Goal: Transaction & Acquisition: Book appointment/travel/reservation

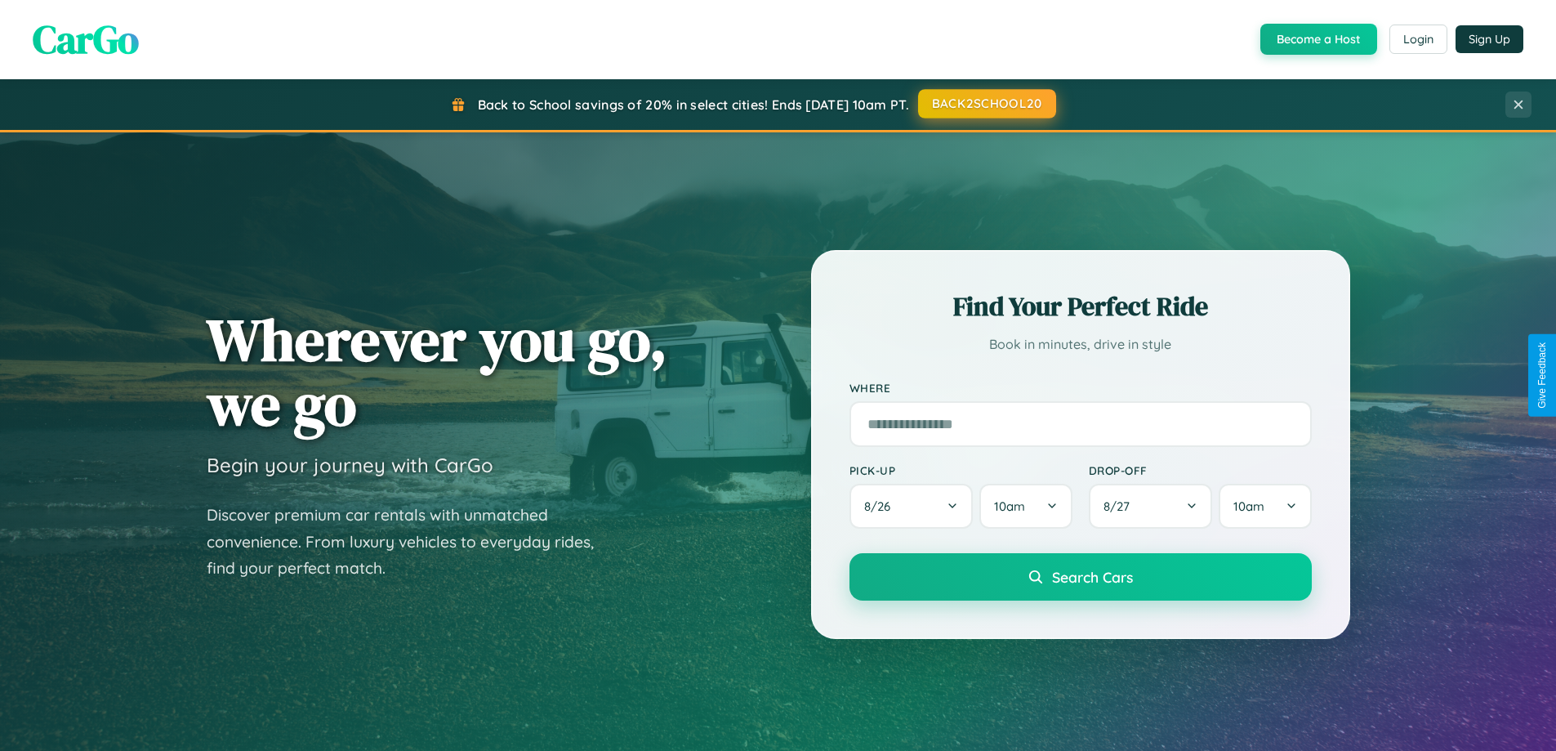
click at [986, 104] on button "BACK2SCHOOL20" at bounding box center [987, 103] width 138 height 29
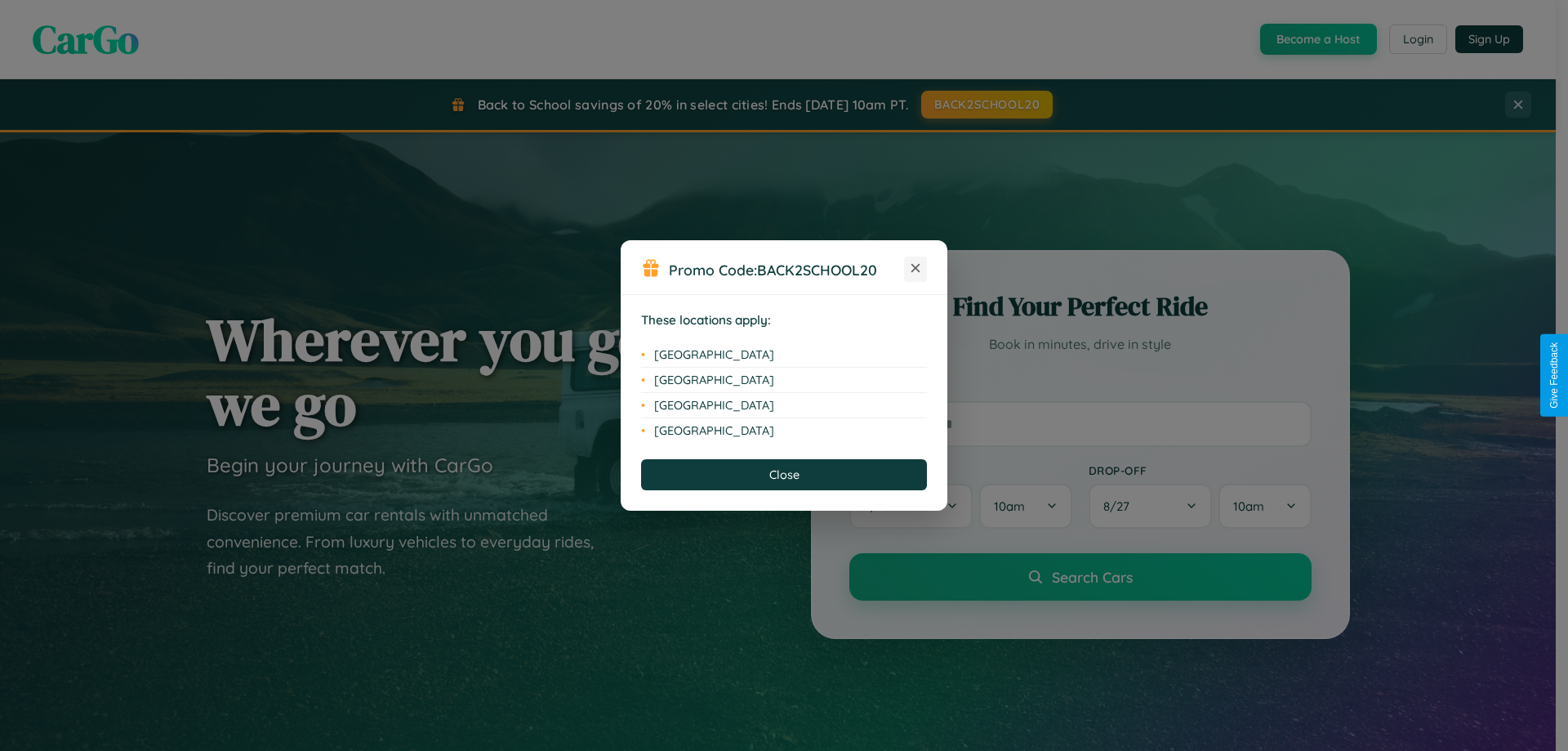
click at [915, 269] on icon at bounding box center [915, 268] width 9 height 9
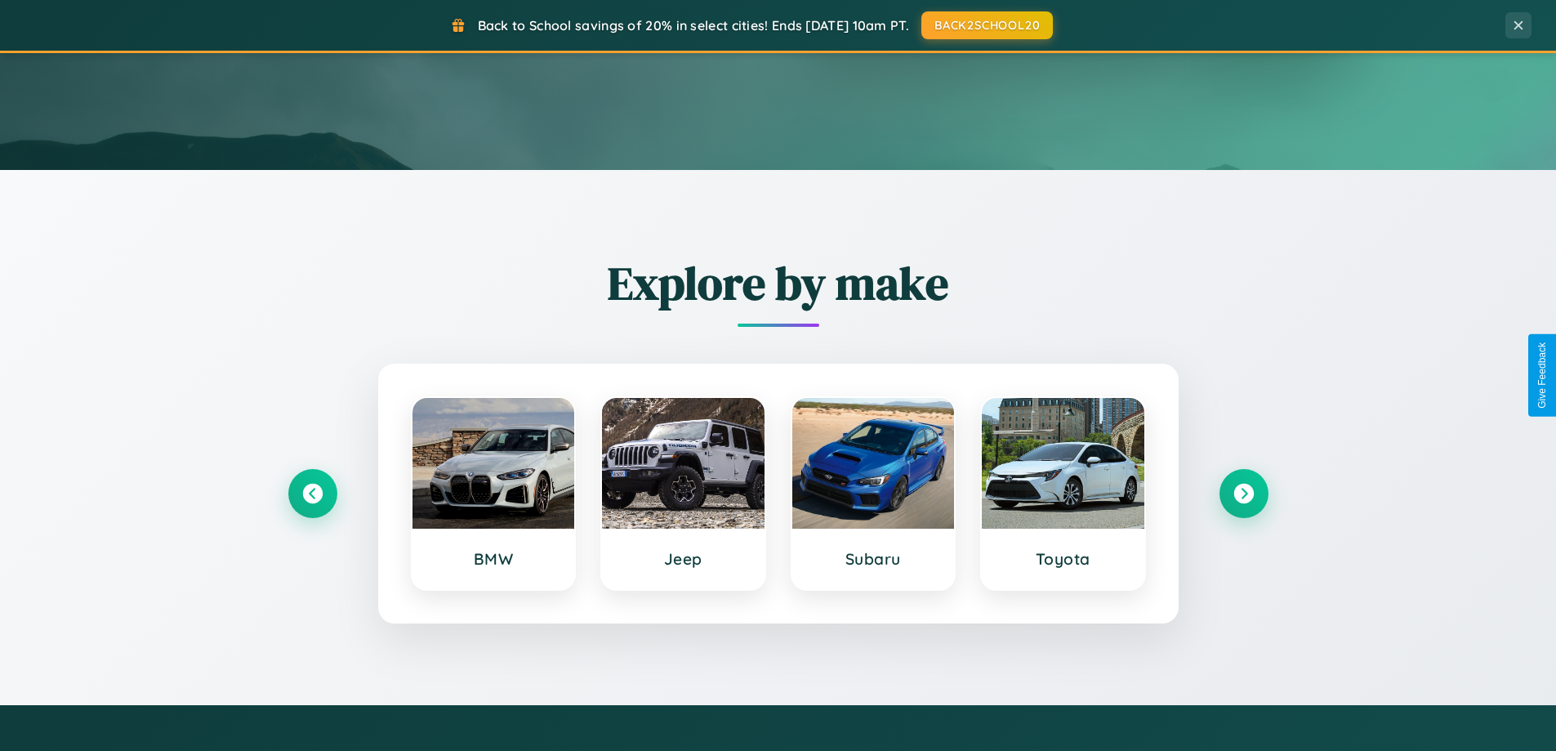
scroll to position [1124, 0]
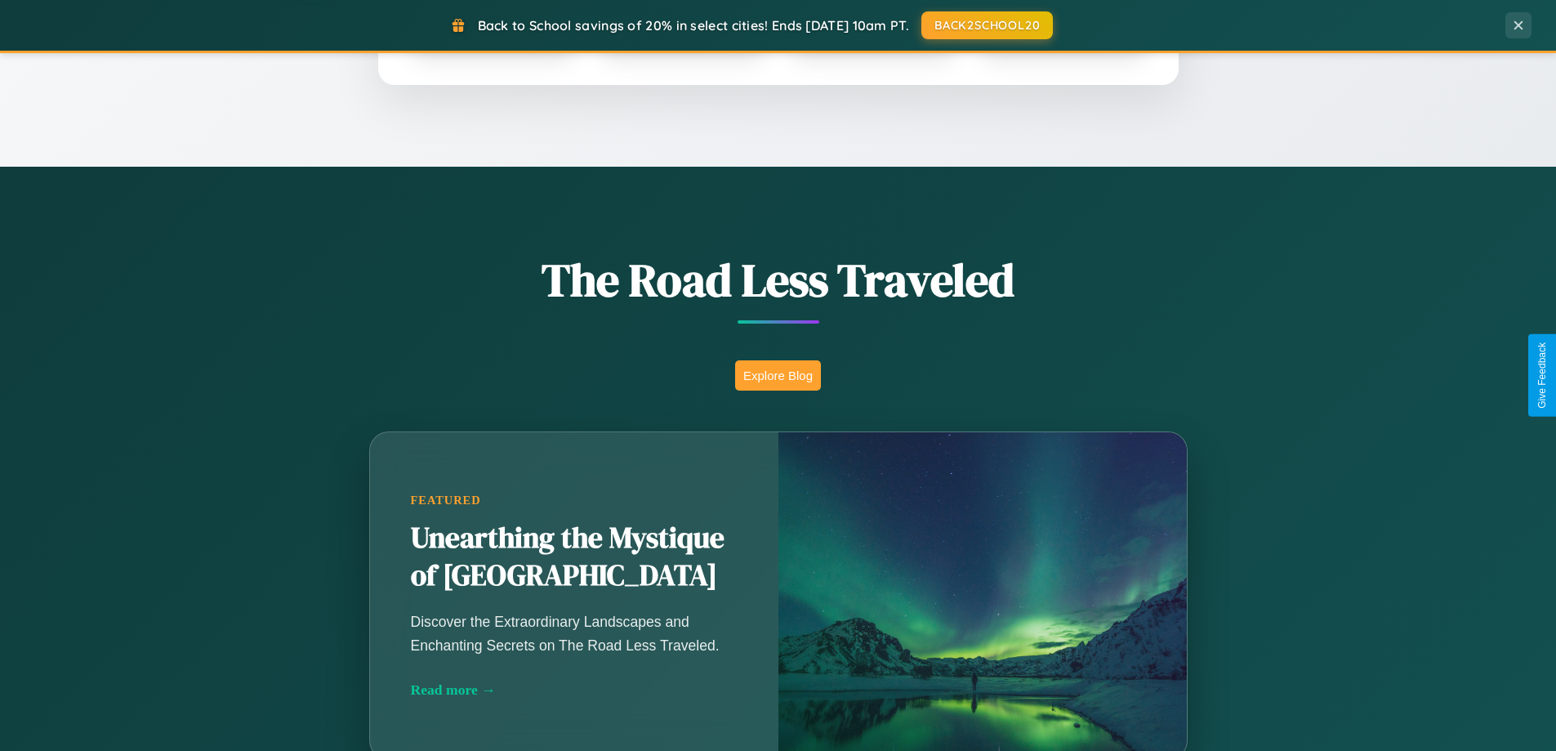
click at [777, 375] on button "Explore Blog" at bounding box center [778, 375] width 86 height 30
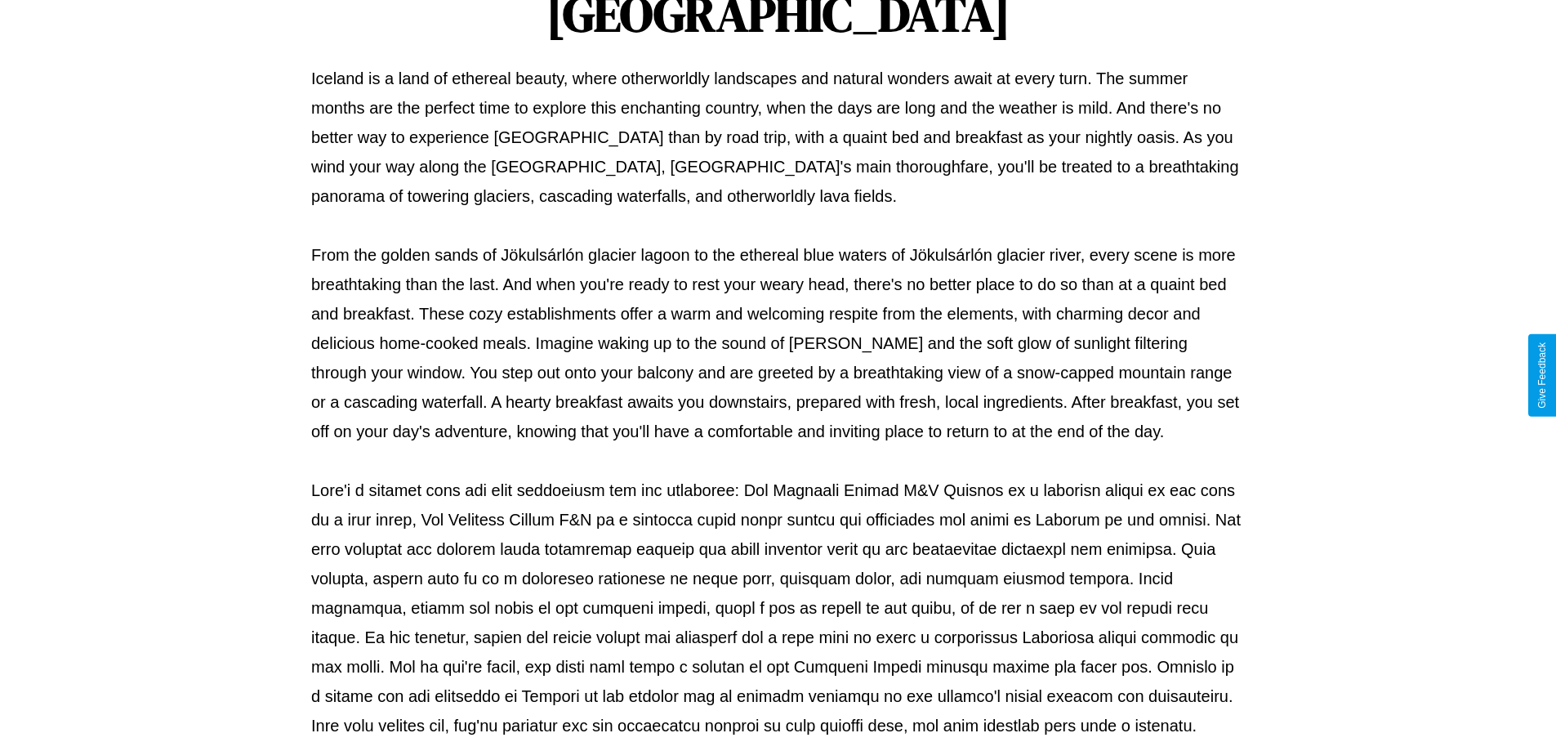
scroll to position [528, 0]
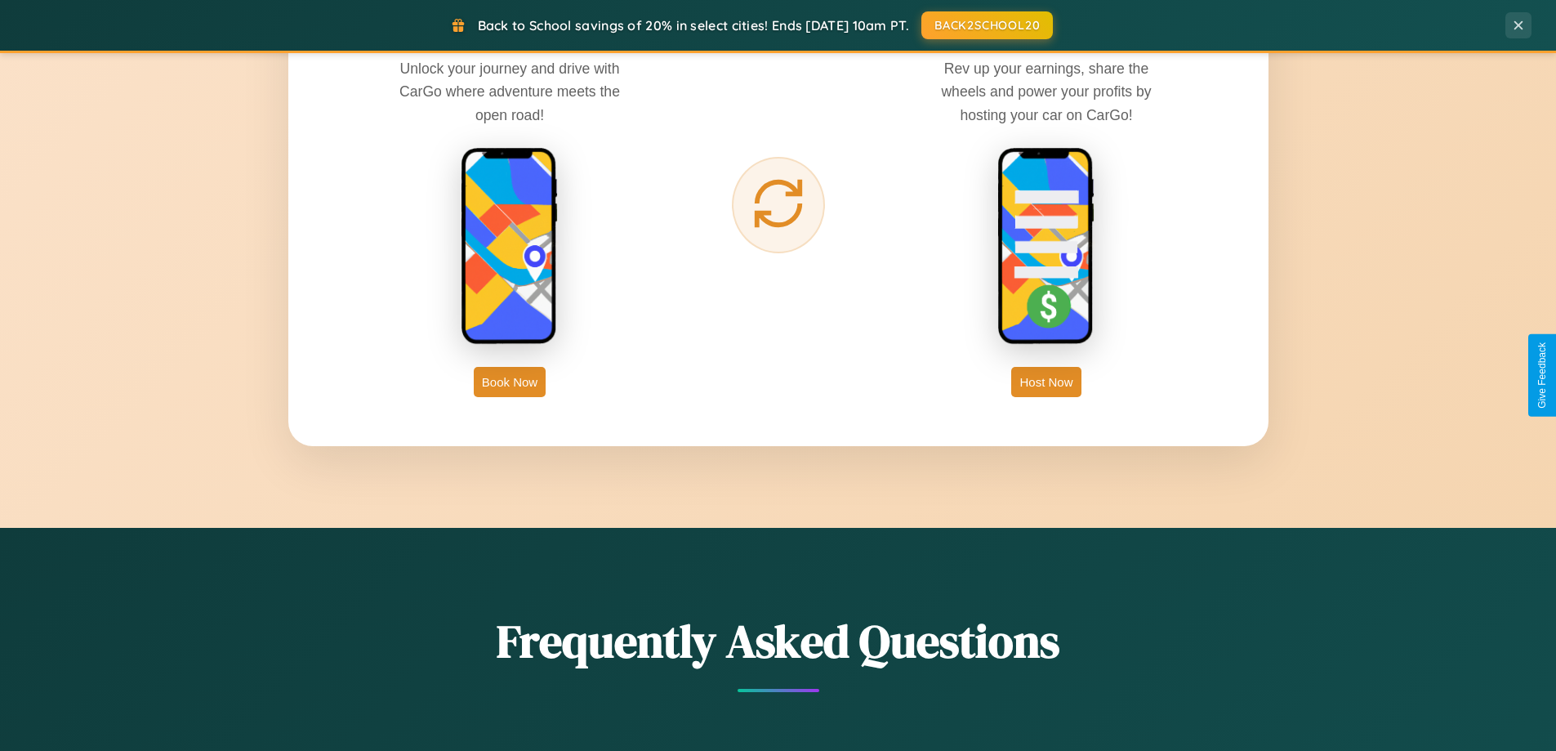
scroll to position [2624, 0]
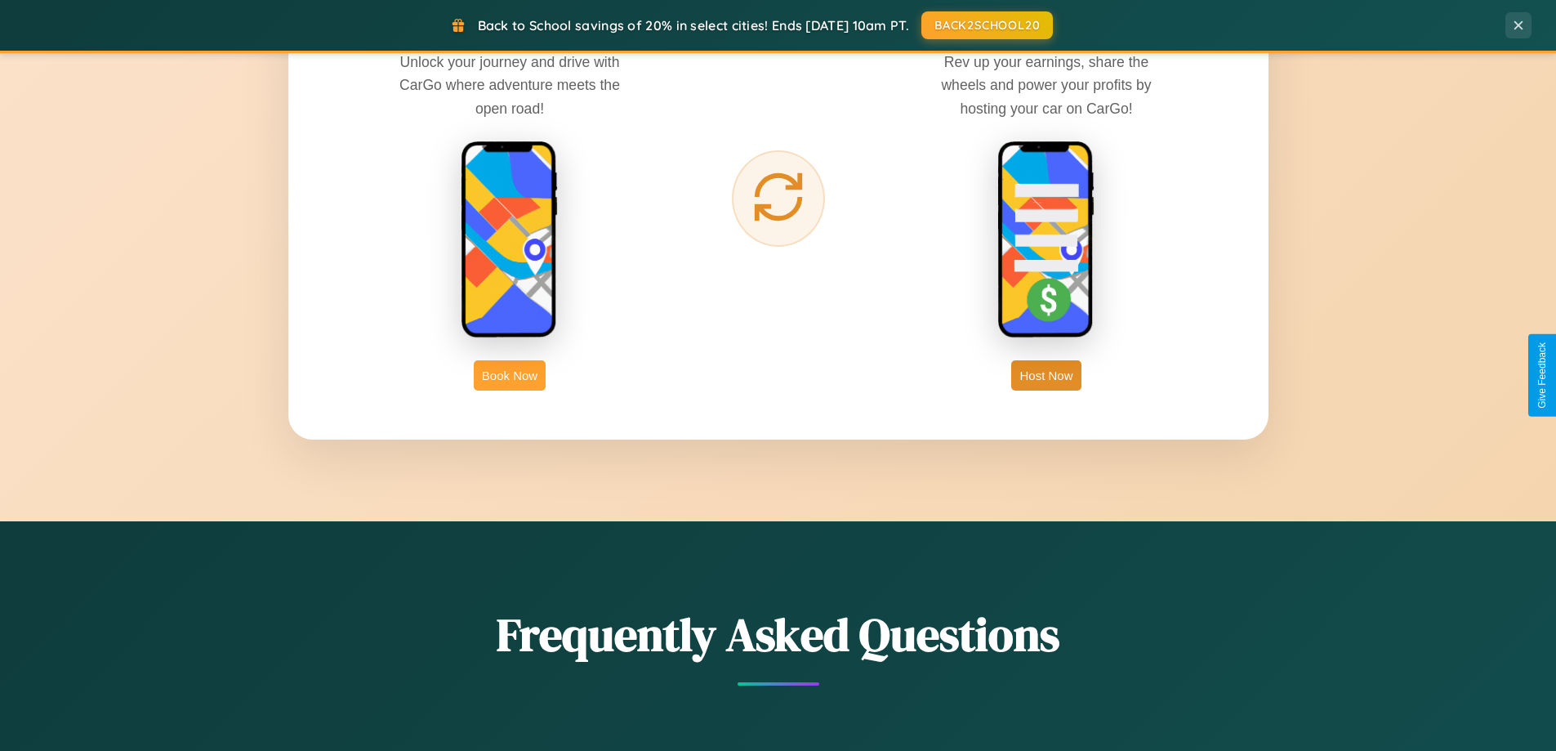
click at [510, 375] on button "Book Now" at bounding box center [510, 375] width 72 height 30
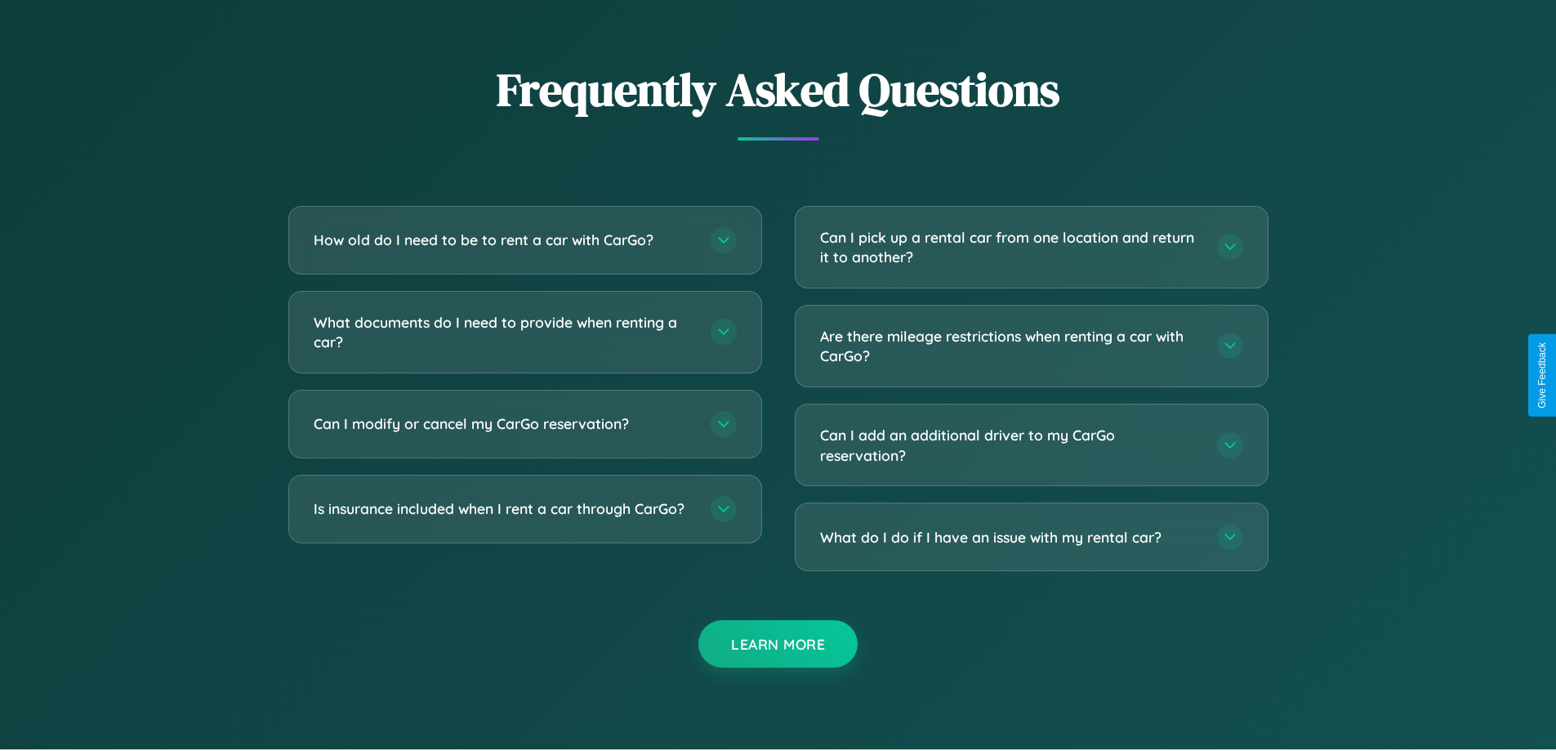
scroll to position [2871, 0]
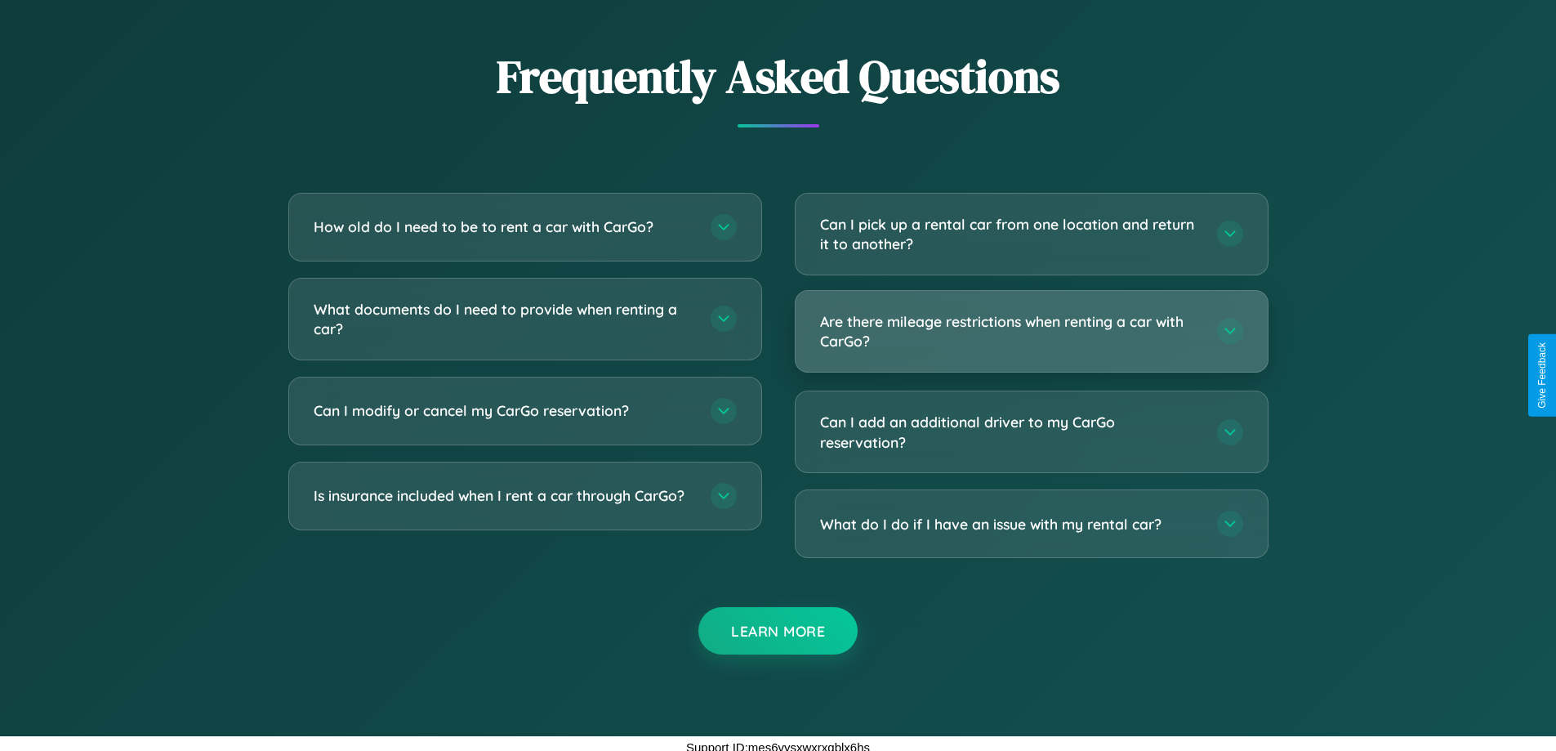
click at [1031, 332] on h3 "Are there mileage restrictions when renting a car with CarGo?" at bounding box center [1010, 331] width 381 height 40
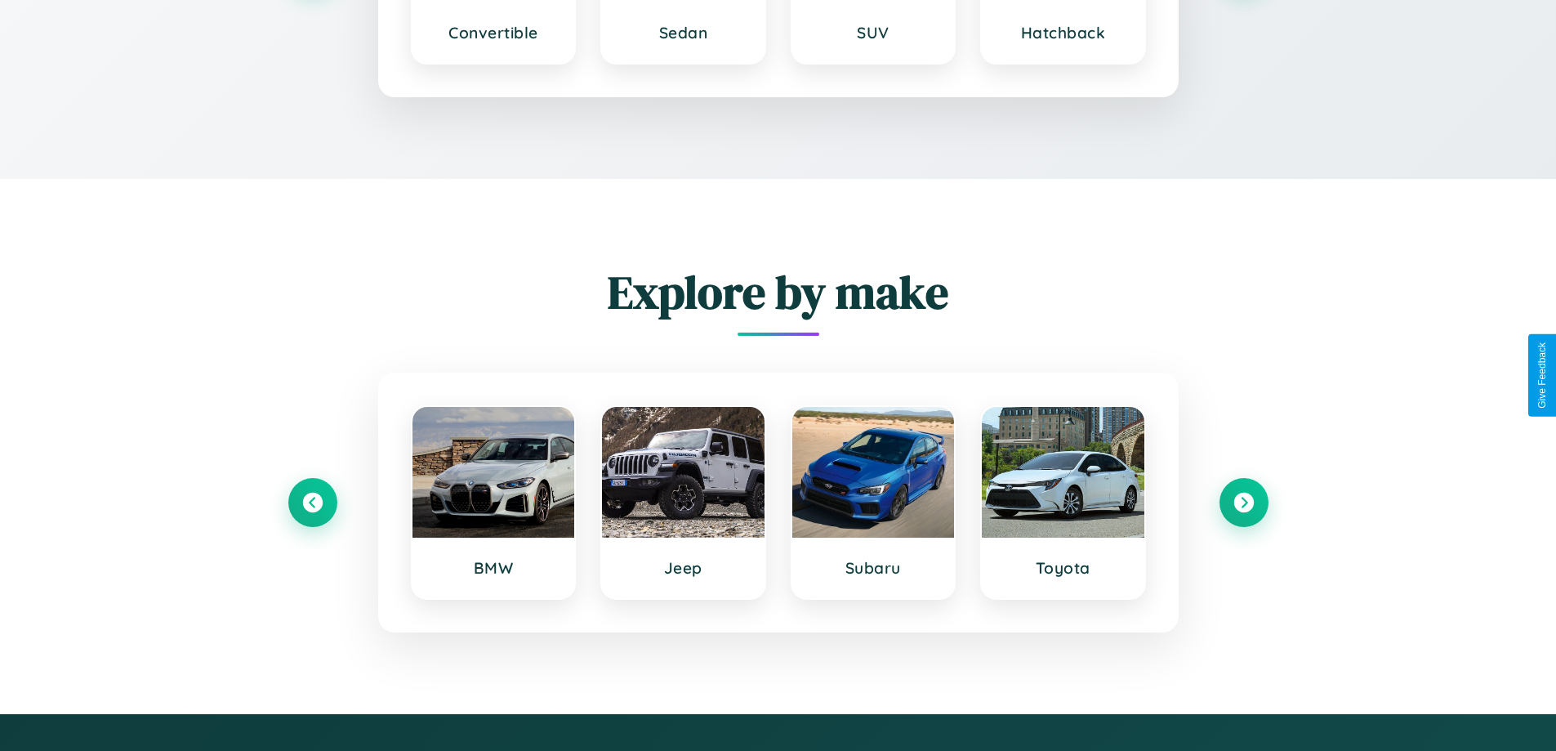
scroll to position [2625, 0]
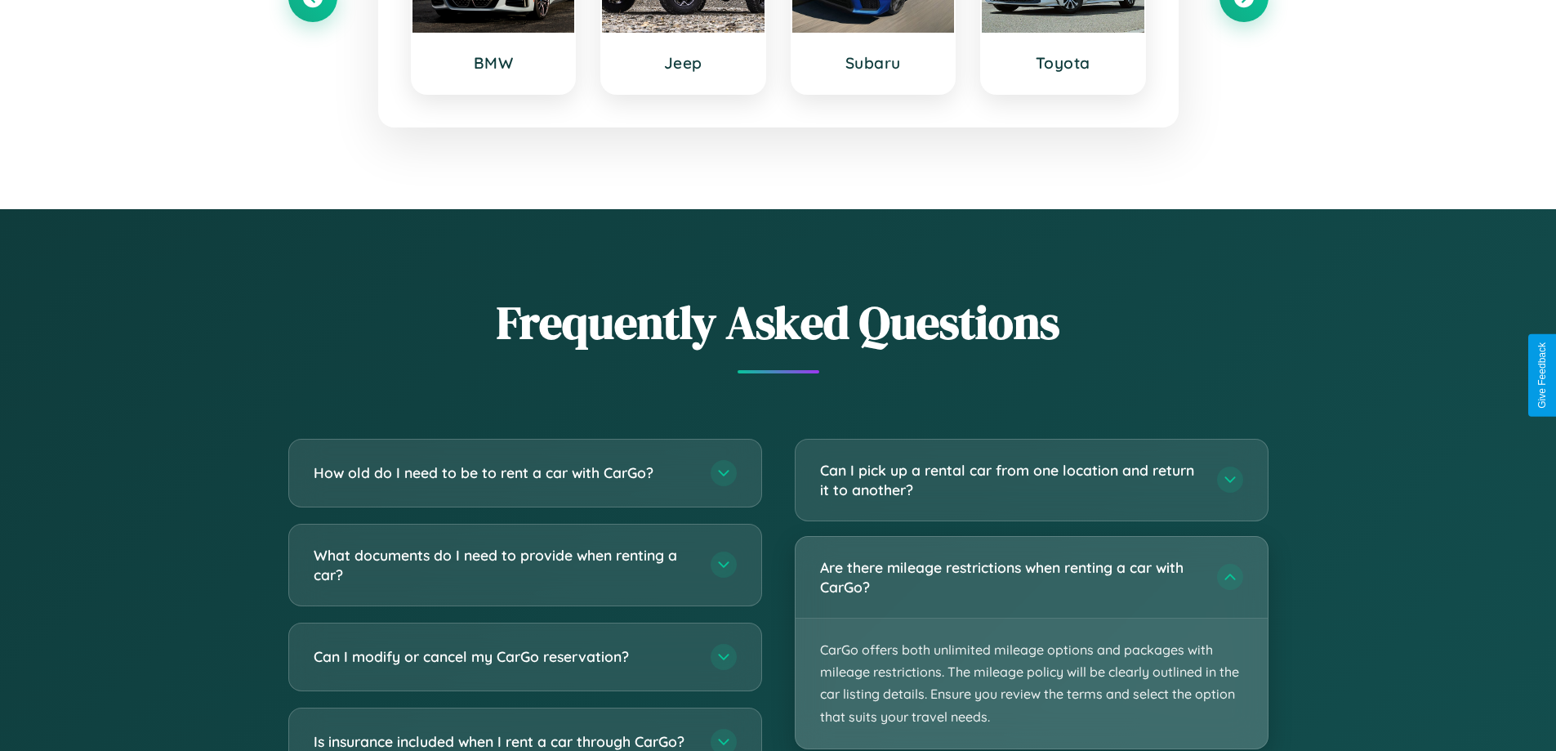
click at [1031, 642] on p "CarGo offers both unlimited mileage options and packages with mileage restricti…" at bounding box center [1031, 683] width 472 height 130
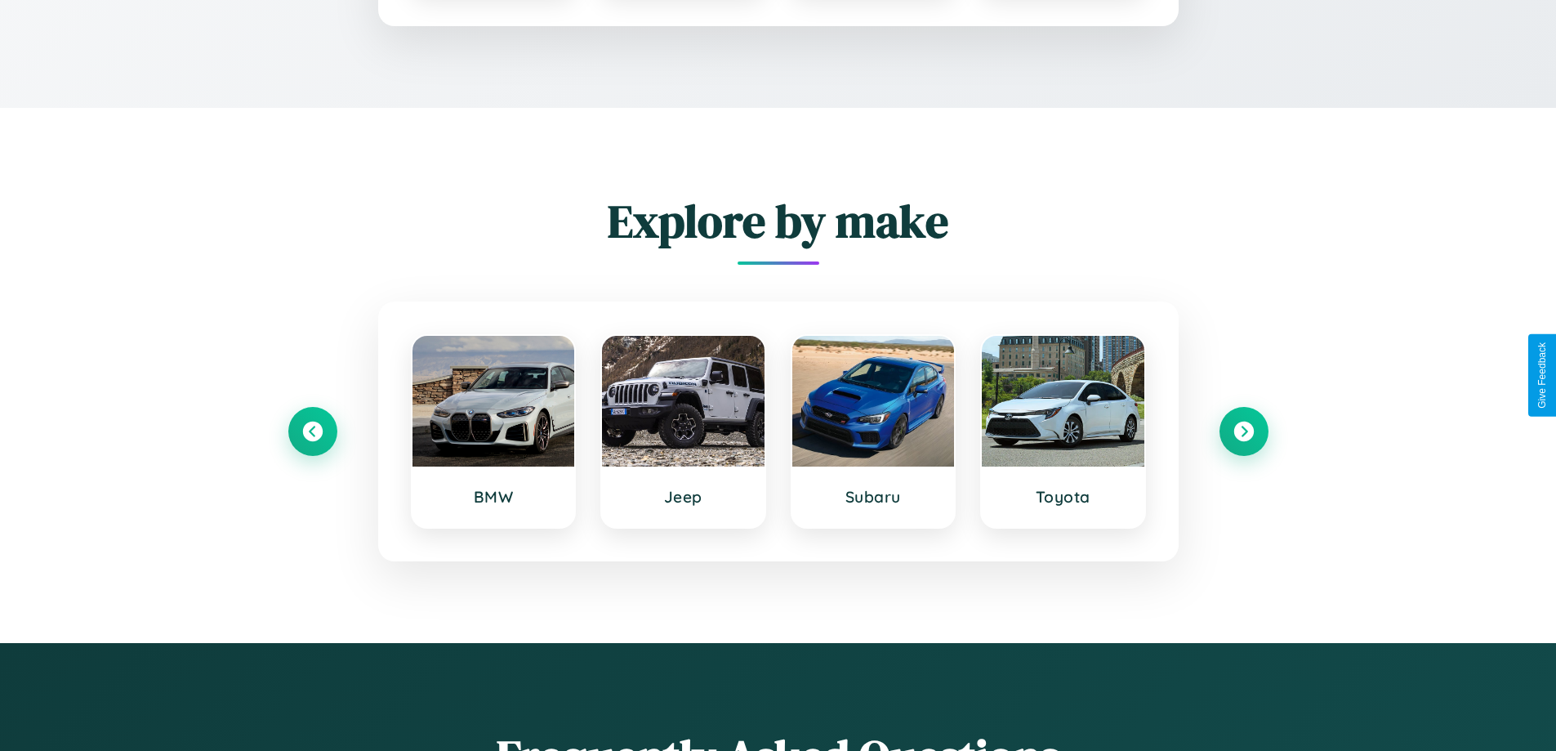
scroll to position [0, 0]
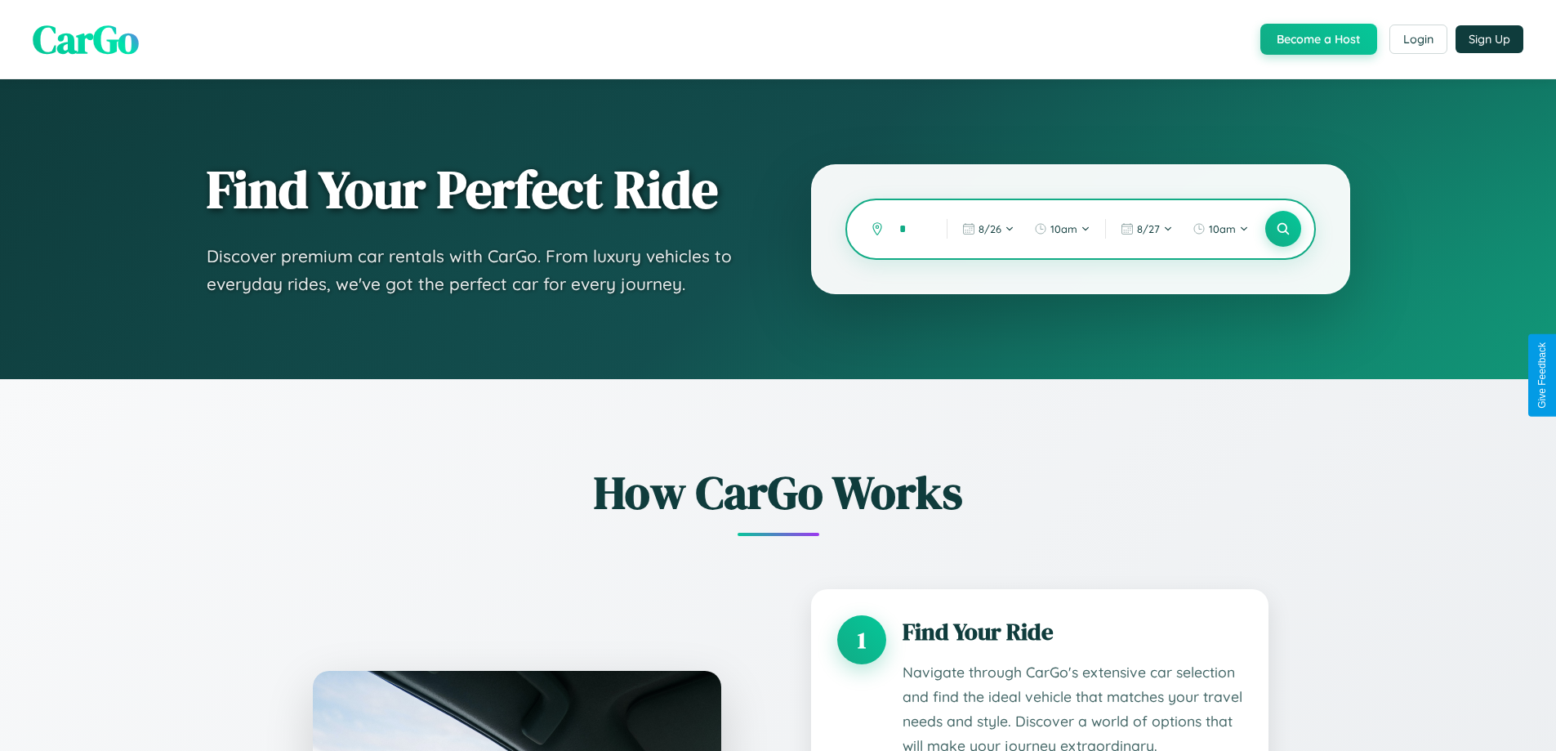
type input "**"
